Goal: Transaction & Acquisition: Purchase product/service

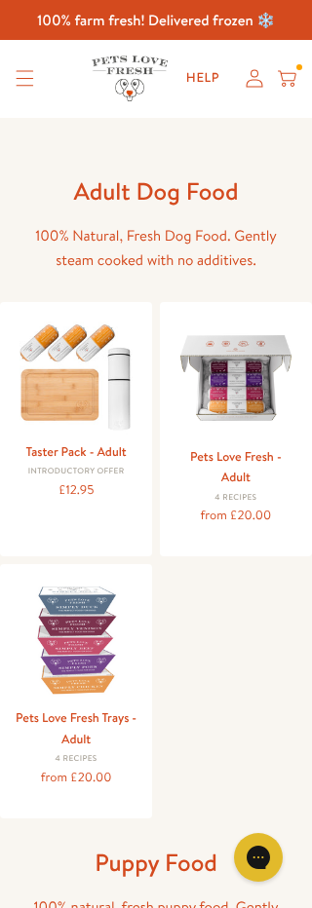
click at [252, 505] on div "from £20.00" at bounding box center [235, 515] width 123 height 21
click at [242, 378] on img at bounding box center [235, 378] width 123 height 123
click at [224, 394] on img at bounding box center [235, 378] width 123 height 123
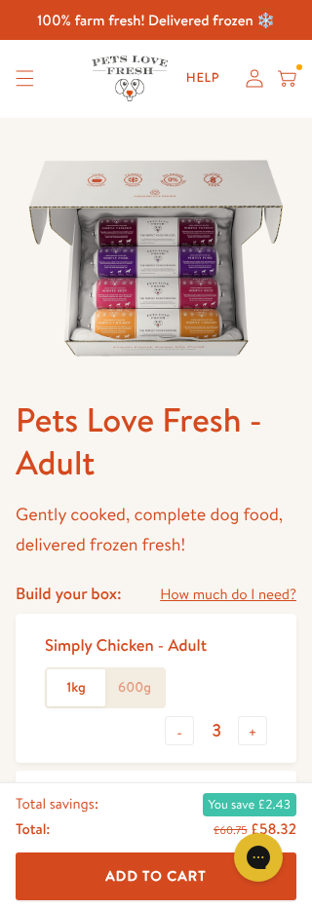
click at [235, 727] on input "3" at bounding box center [216, 730] width 44 height 21
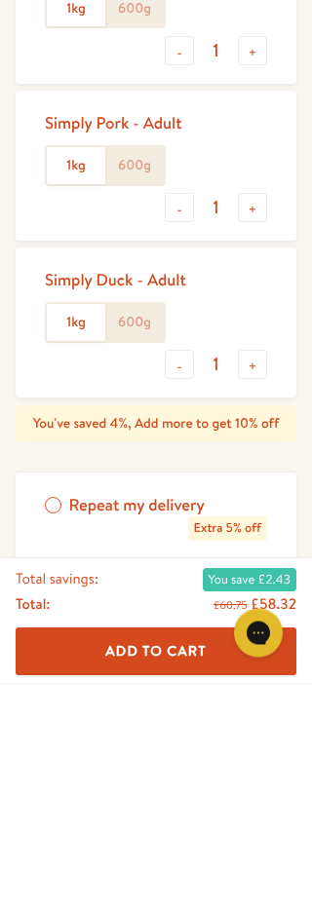
scroll to position [614, 0]
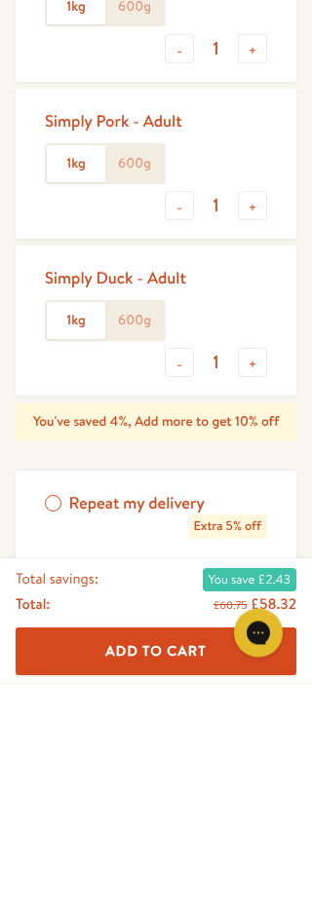
click at [225, 470] on div "Simply Duck - Adult 1kg 600g - 1 +" at bounding box center [156, 545] width 280 height 150
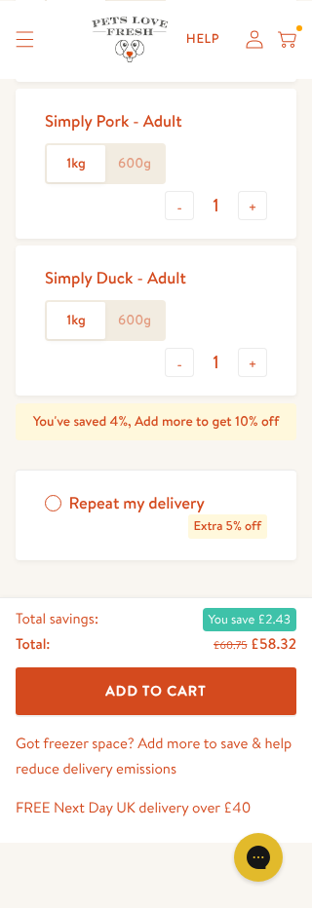
click at [222, 690] on button "Add To Cart" at bounding box center [156, 691] width 280 height 48
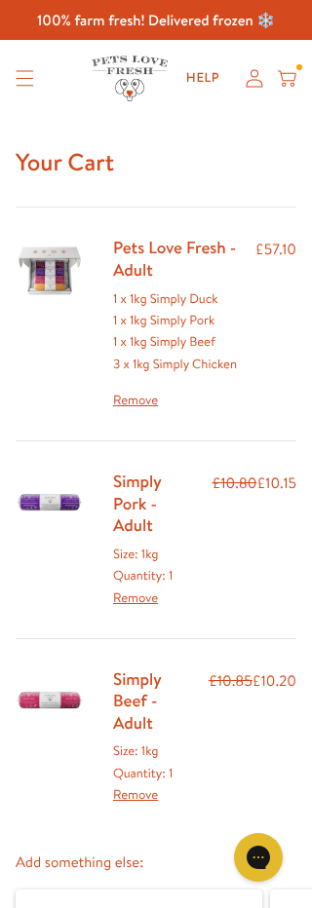
click at [144, 405] on link "Remove" at bounding box center [177, 400] width 128 height 21
click at [148, 405] on link "Remove" at bounding box center [177, 400] width 128 height 21
click at [257, 519] on div "£10.80 £10.15" at bounding box center [253, 539] width 85 height 138
click at [169, 580] on div "Size: 1kg Quantity: 1 Remove" at bounding box center [155, 575] width 84 height 65
click at [72, 501] on img at bounding box center [50, 502] width 68 height 65
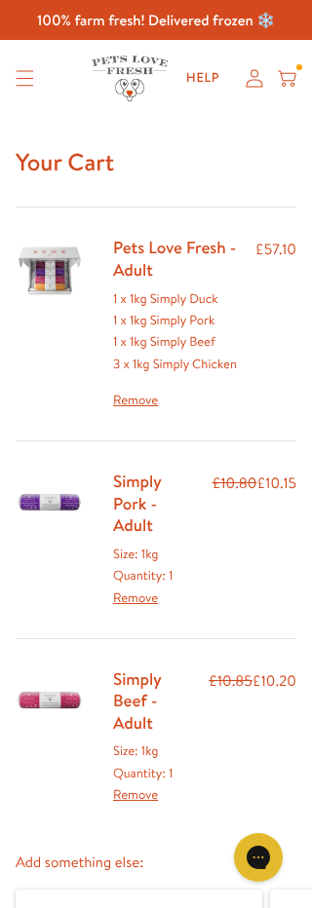
click at [144, 407] on link "Remove" at bounding box center [177, 400] width 128 height 21
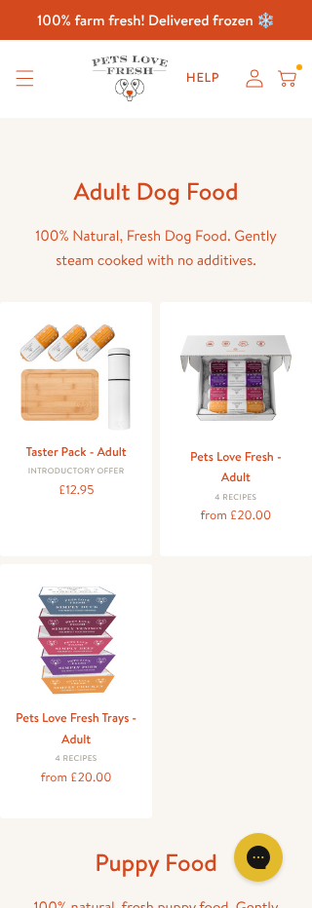
click at [266, 405] on img at bounding box center [235, 378] width 123 height 123
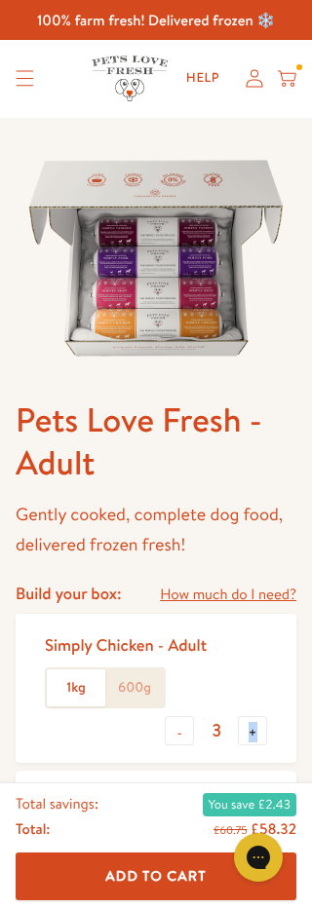
click at [272, 475] on h1 "Pets Love Fresh - Adult" at bounding box center [156, 442] width 280 height 88
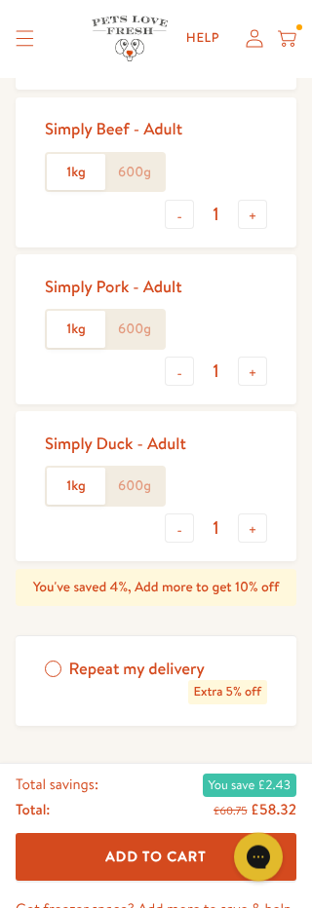
scroll to position [673, 0]
click at [194, 848] on span "Add To Cart" at bounding box center [155, 855] width 100 height 19
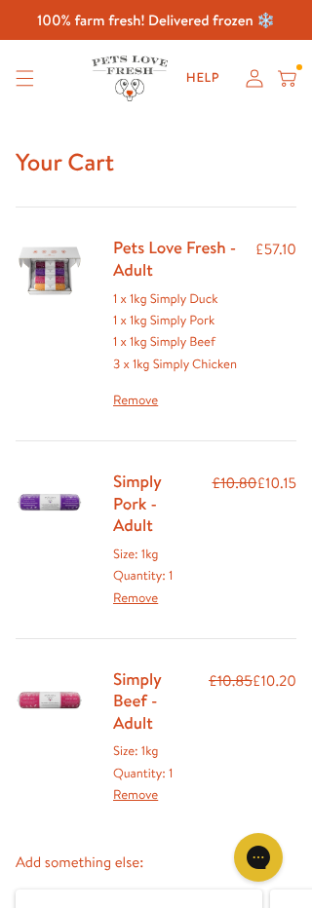
click at [131, 589] on link "Remove" at bounding box center [135, 598] width 45 height 18
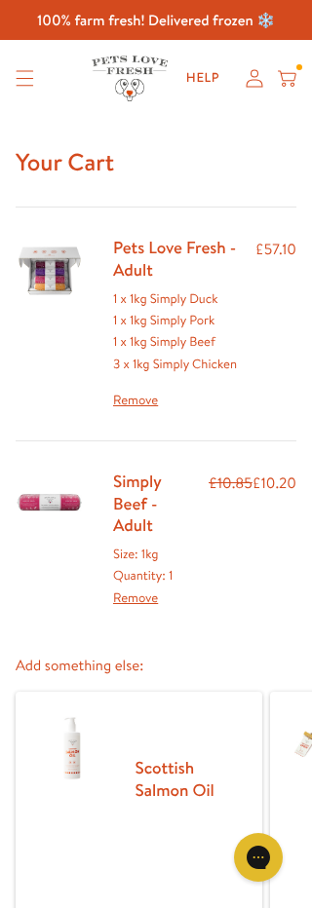
click at [155, 593] on div "Simply Beef - Adult Size: 1kg Quantity: 1 Remove £10.85 £10.20" at bounding box center [156, 539] width 280 height 198
click at [153, 590] on div "Simply Beef - Adult Size: 1kg Quantity: 1 Remove £10.85 £10.20" at bounding box center [156, 539] width 280 height 198
click at [155, 589] on link "Remove" at bounding box center [135, 598] width 45 height 18
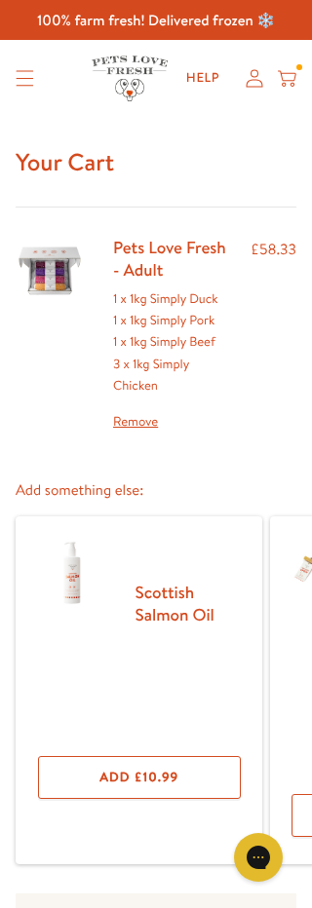
click at [143, 428] on link "Remove" at bounding box center [174, 421] width 123 height 21
